Goal: Transaction & Acquisition: Book appointment/travel/reservation

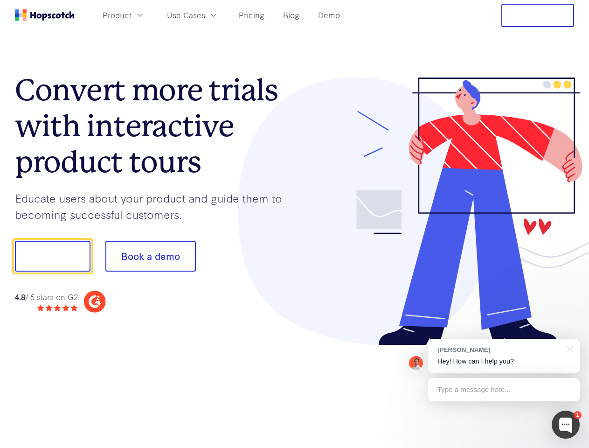
click at [295, 224] on div at bounding box center [435, 211] width 280 height 268
click at [132, 15] on span "Product" at bounding box center [117, 15] width 29 height 12
click at [205, 15] on span "Use Cases" at bounding box center [186, 15] width 38 height 12
click at [538, 15] on button "Free Trial" at bounding box center [538, 15] width 73 height 23
click at [52, 256] on button "Show me!" at bounding box center [53, 256] width 76 height 31
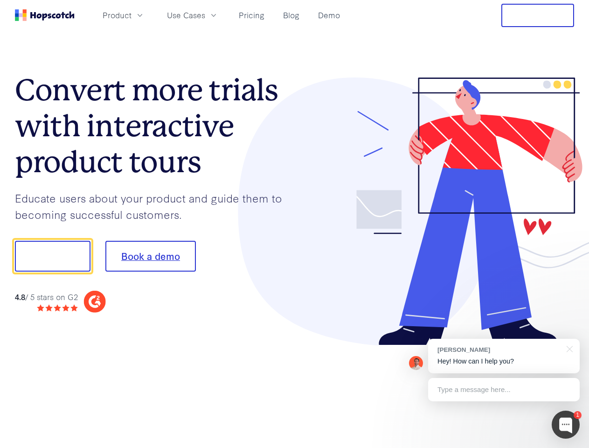
click at [150, 256] on button "Book a demo" at bounding box center [150, 256] width 91 height 31
click at [566, 425] on div at bounding box center [566, 425] width 28 height 28
click at [504, 356] on div "[PERSON_NAME] Hey! How can I help you?" at bounding box center [504, 356] width 152 height 35
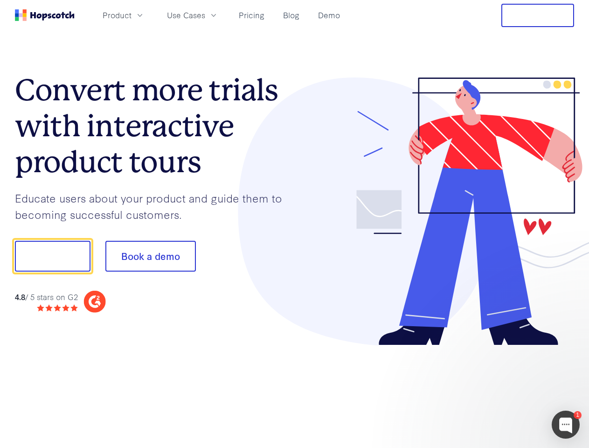
click at [568, 348] on div at bounding box center [492, 317] width 175 height 186
click at [504, 390] on div at bounding box center [492, 317] width 175 height 186
